Goal: Task Accomplishment & Management: Use online tool/utility

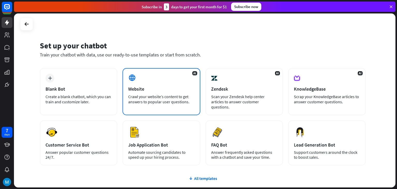
click at [147, 86] on div "Website" at bounding box center [161, 89] width 66 height 6
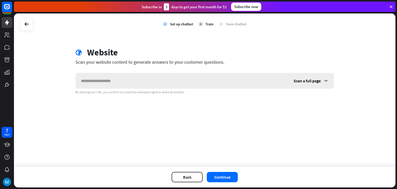
click at [101, 79] on input "text" at bounding box center [182, 81] width 213 height 16
click at [7, 179] on img at bounding box center [7, 182] width 8 height 8
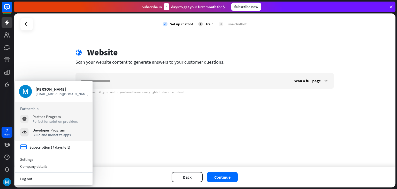
click at [58, 121] on div "Perfect for solution providers" at bounding box center [55, 121] width 45 height 5
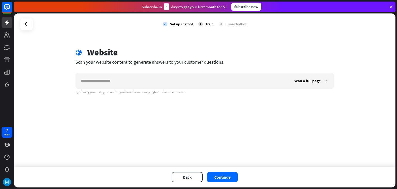
click at [392, 5] on icon at bounding box center [391, 6] width 5 height 5
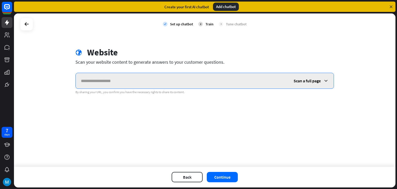
click at [103, 78] on input "text" at bounding box center [182, 81] width 213 height 16
type input "**********"
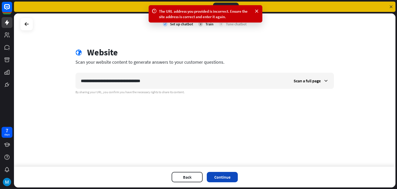
click at [211, 175] on button "Continue" at bounding box center [222, 177] width 31 height 10
click at [307, 80] on span "Scan a full page" at bounding box center [307, 80] width 27 height 5
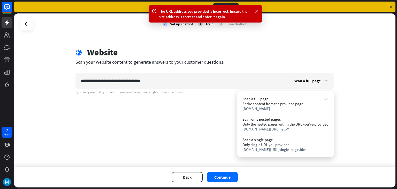
click at [258, 11] on icon at bounding box center [256, 11] width 5 height 5
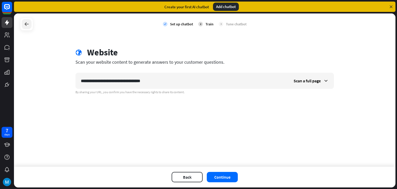
click at [22, 25] on div at bounding box center [27, 24] width 10 height 10
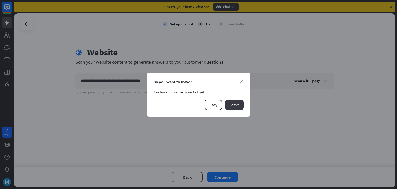
click at [235, 103] on button "Leave" at bounding box center [234, 105] width 19 height 10
